Goal: Navigation & Orientation: Go to known website

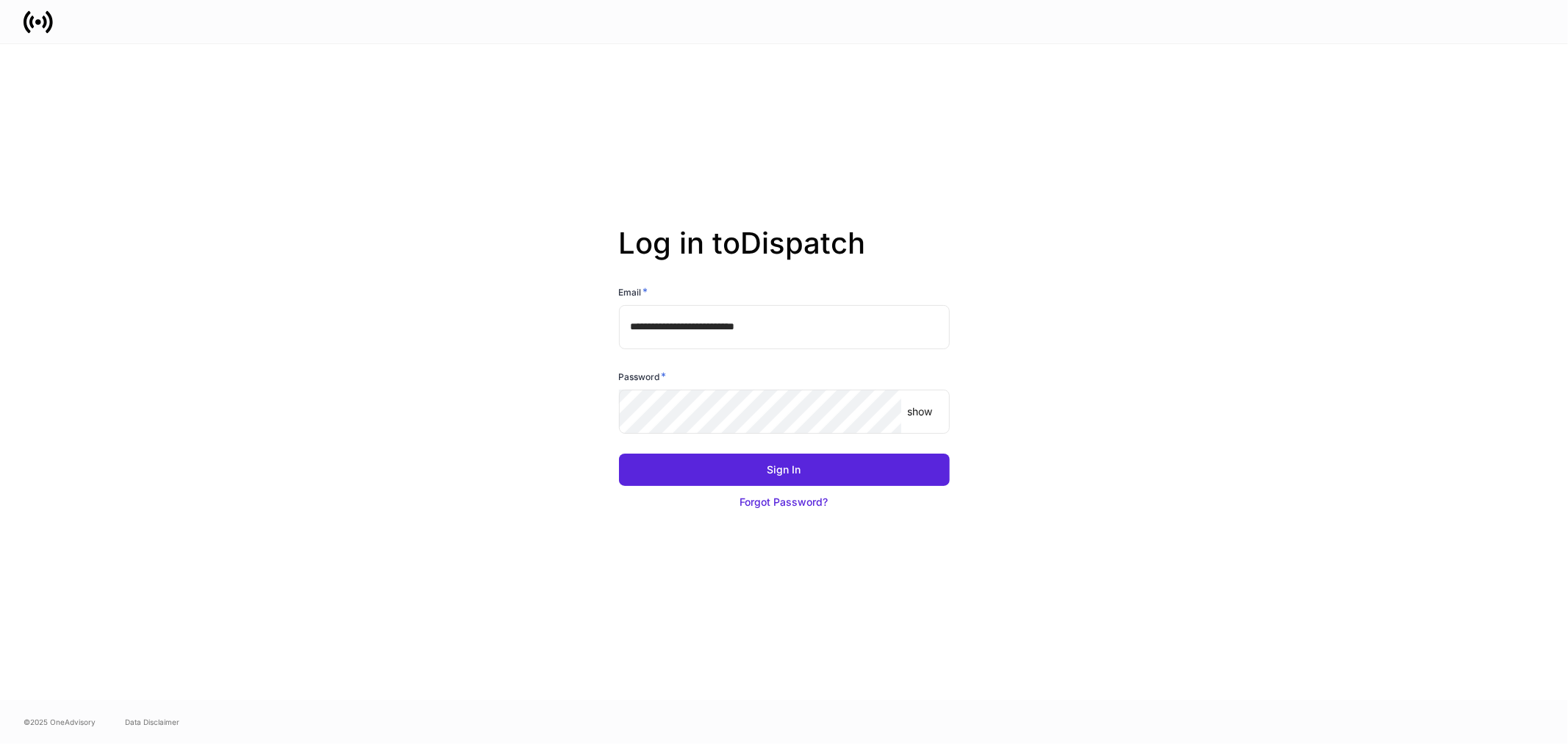
click at [799, 328] on input "**********" at bounding box center [784, 327] width 331 height 44
type input "**********"
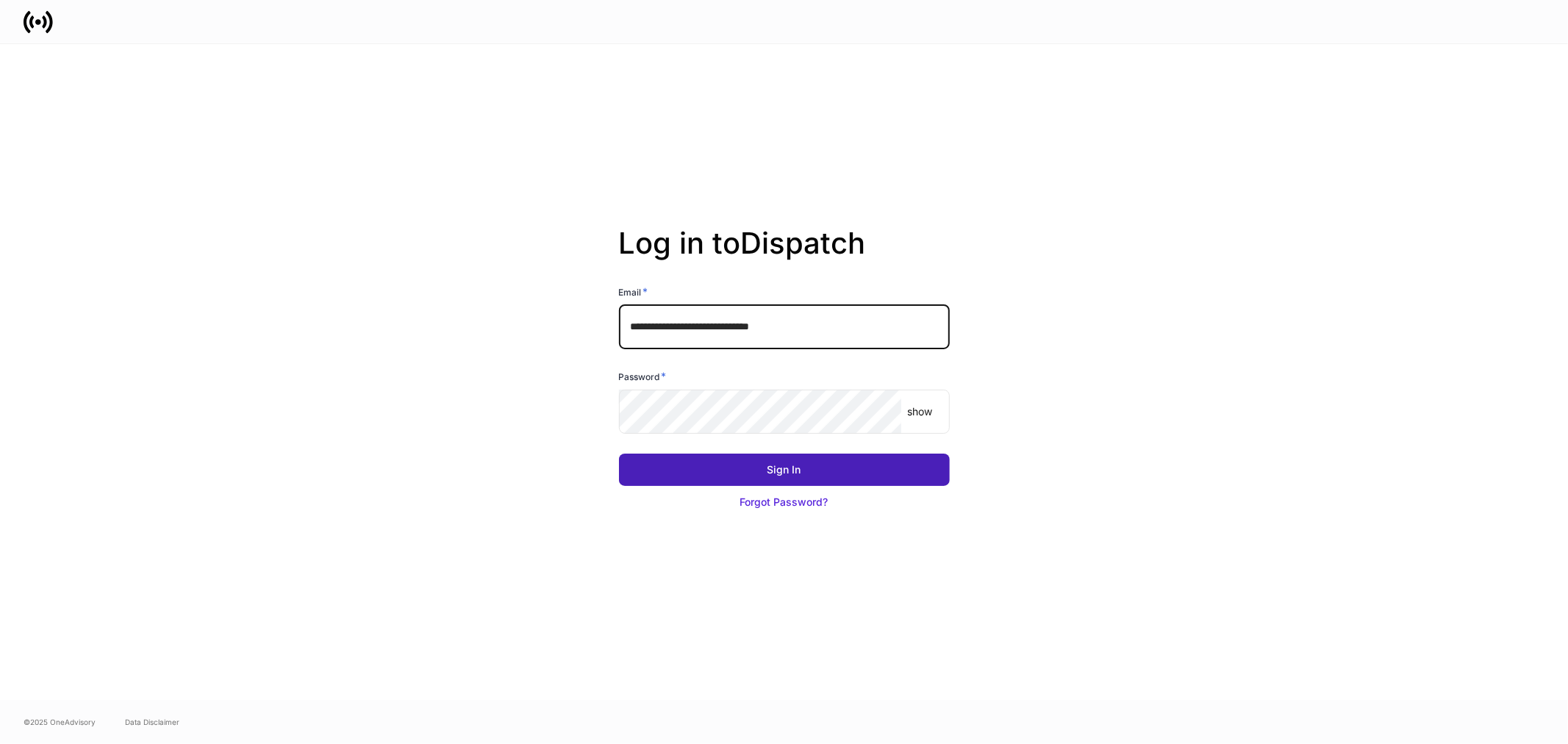
click at [755, 466] on button "Sign In" at bounding box center [784, 470] width 331 height 32
